Goal: Task Accomplishment & Management: Complete application form

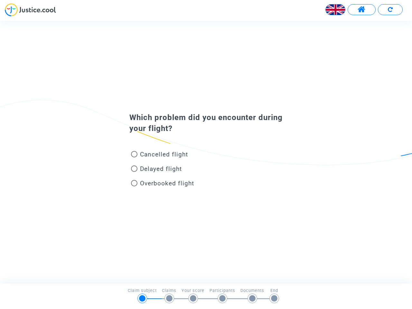
click at [335, 10] on img at bounding box center [335, 9] width 19 height 19
click at [361, 10] on span at bounding box center [362, 9] width 8 height 8
click at [390, 10] on div "Français" at bounding box center [206, 12] width 412 height 18
click at [206, 152] on div "Cancelled flight" at bounding box center [196, 155] width 142 height 14
click at [159, 155] on span "Cancelled flight" at bounding box center [164, 154] width 48 height 7
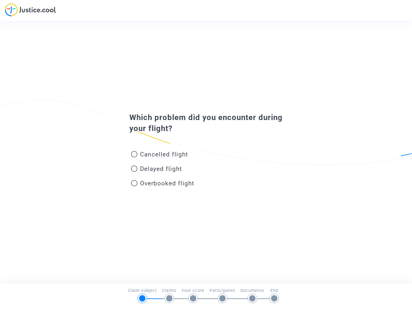
click at [134, 157] on input "Cancelled flight" at bounding box center [134, 157] width 0 height 0
radio input "true"
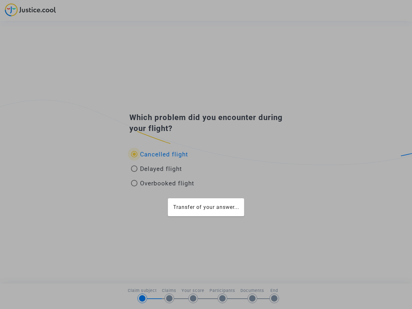
click at [159, 154] on div "Transfer of your answer..." at bounding box center [206, 154] width 412 height 309
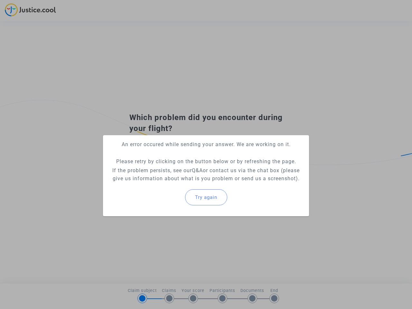
click at [156, 170] on p "If the problem persists, see our Q&A or contact us via the chat box (please giv…" at bounding box center [206, 174] width 196 height 16
click at [156, 169] on p "If the problem persists, see our Q&A or contact us via the chat box (please giv…" at bounding box center [206, 174] width 196 height 16
click at [163, 184] on div "Try again" at bounding box center [206, 197] width 196 height 28
click at [163, 183] on mat-card "An error occured while sending your answer. We are working on it. Please retry …" at bounding box center [206, 175] width 206 height 81
